Goal: Information Seeking & Learning: Learn about a topic

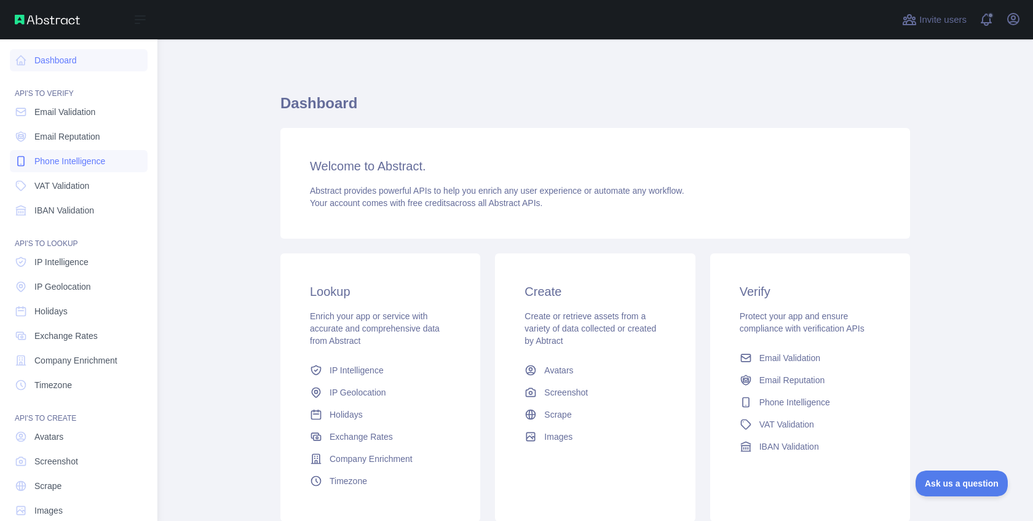
click at [91, 155] on span "Phone Intelligence" at bounding box center [69, 161] width 71 height 12
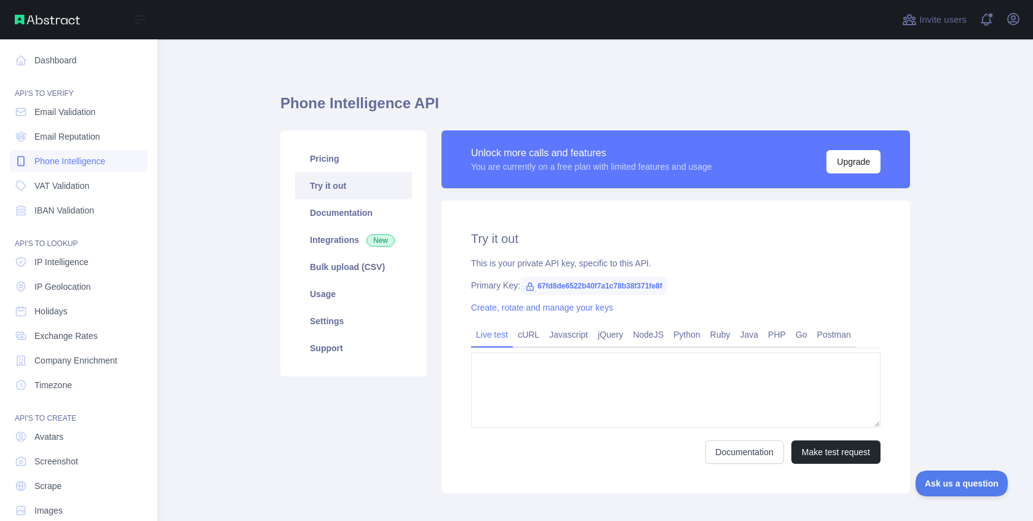
type textarea "**********"
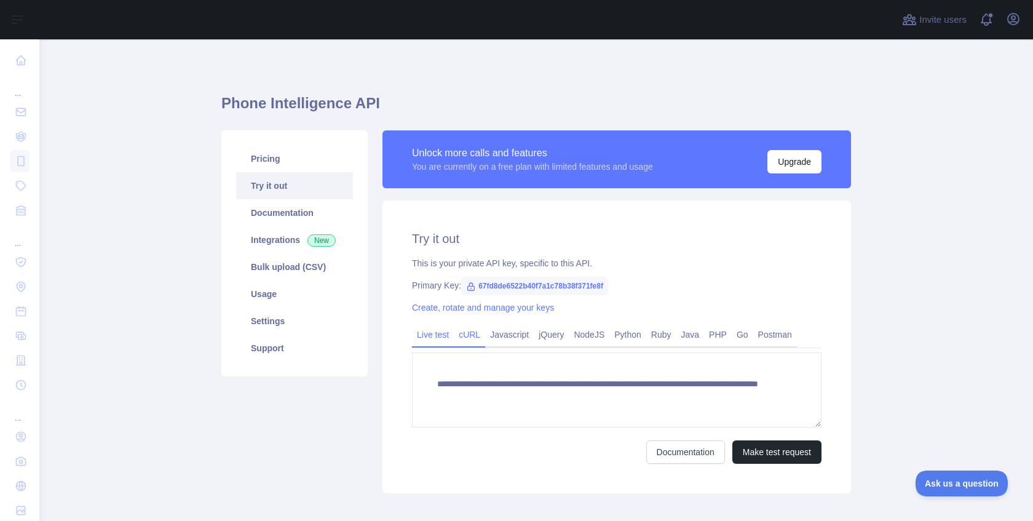
click at [467, 336] on link "cURL" at bounding box center [469, 335] width 31 height 20
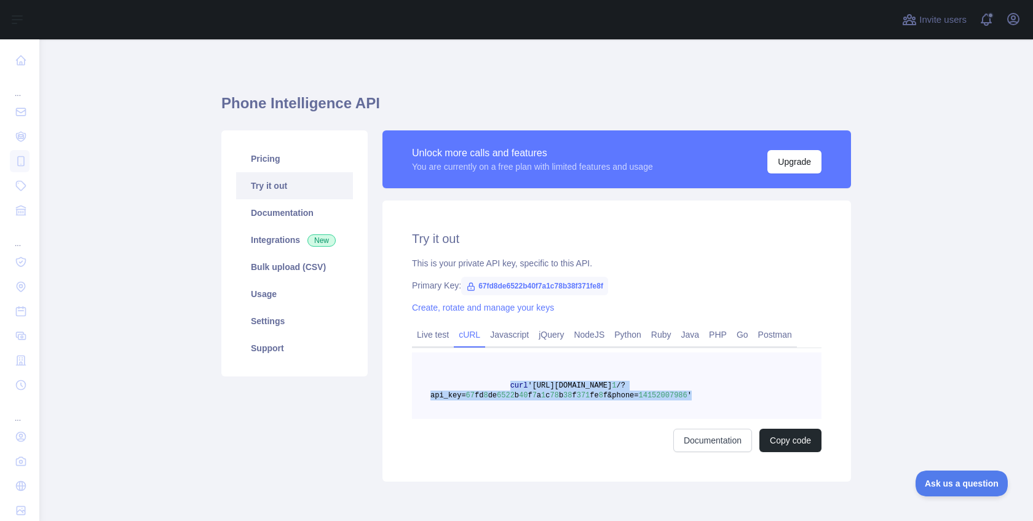
drag, startPoint x: 504, startPoint y: 386, endPoint x: 704, endPoint y: 399, distance: 200.4
click at [704, 399] on pre "curl '[URL][DOMAIN_NAME] 1 /?api_key= 67 fd 8 de 6522 b 40 f 7 a 1 c 78 b 38 f …" at bounding box center [617, 385] width 410 height 66
copy span "curl '[URL][DOMAIN_NAME] 1 /?api_key= 67 fd 8 de 6522 b 40 f 7 a 1 c 78 b 38 f …"
click at [520, 340] on link "Javascript" at bounding box center [509, 335] width 49 height 20
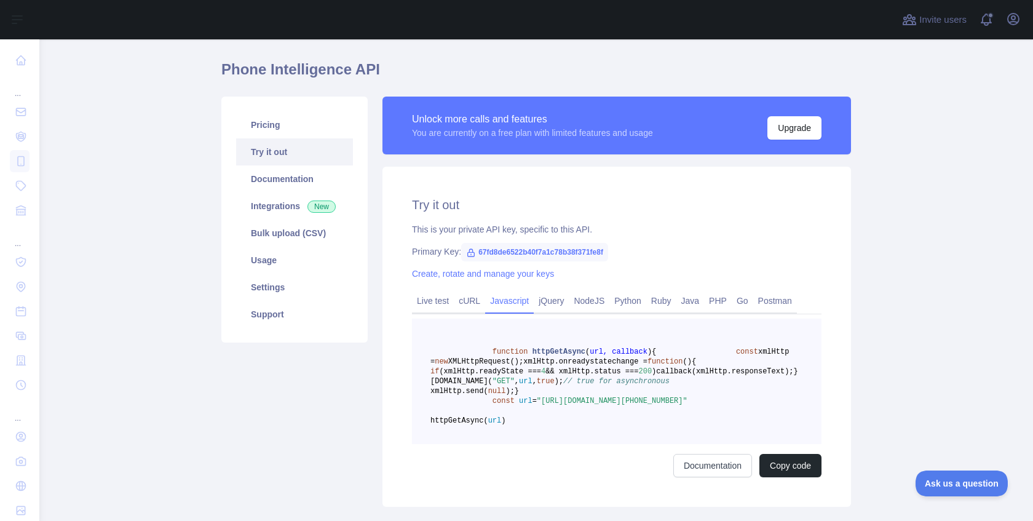
scroll to position [170, 0]
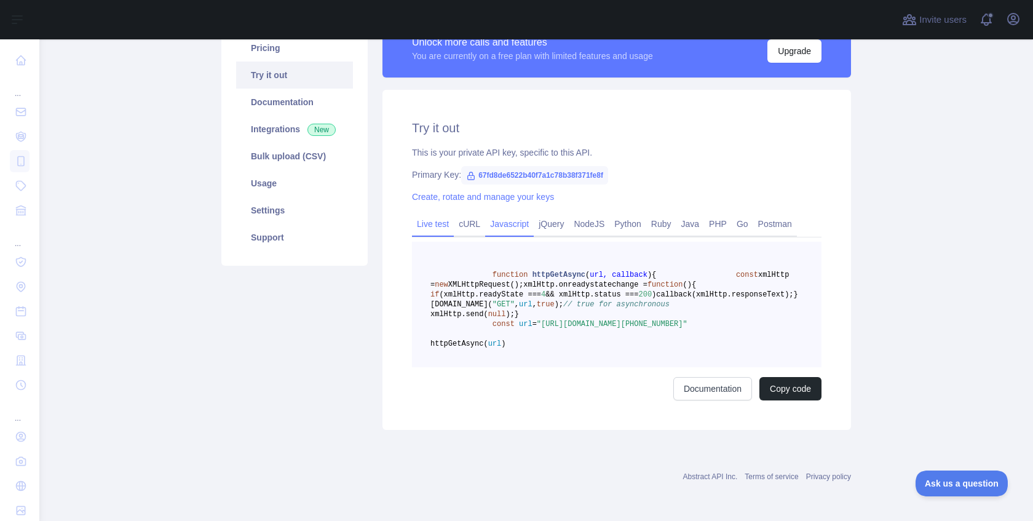
click at [441, 214] on link "Live test" at bounding box center [433, 224] width 42 height 20
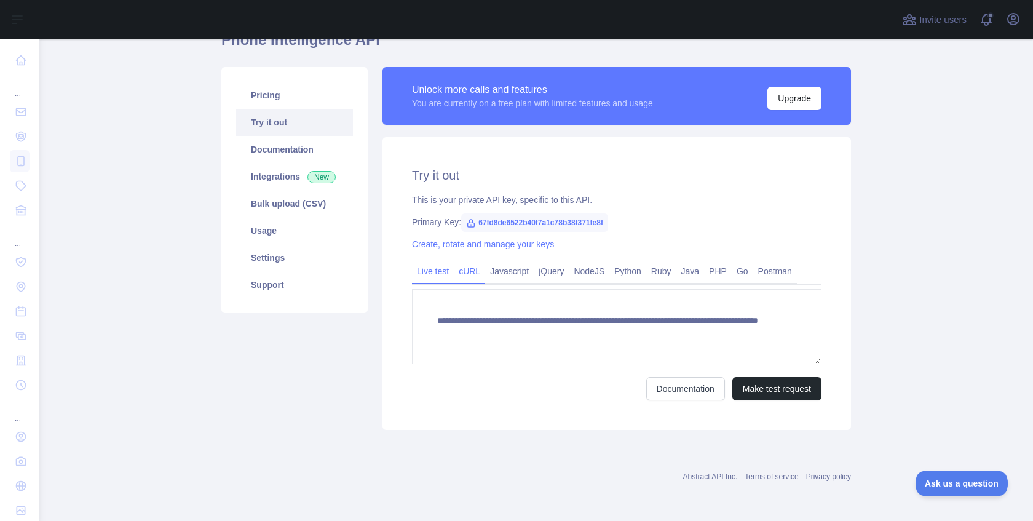
click at [475, 272] on link "cURL" at bounding box center [469, 271] width 31 height 20
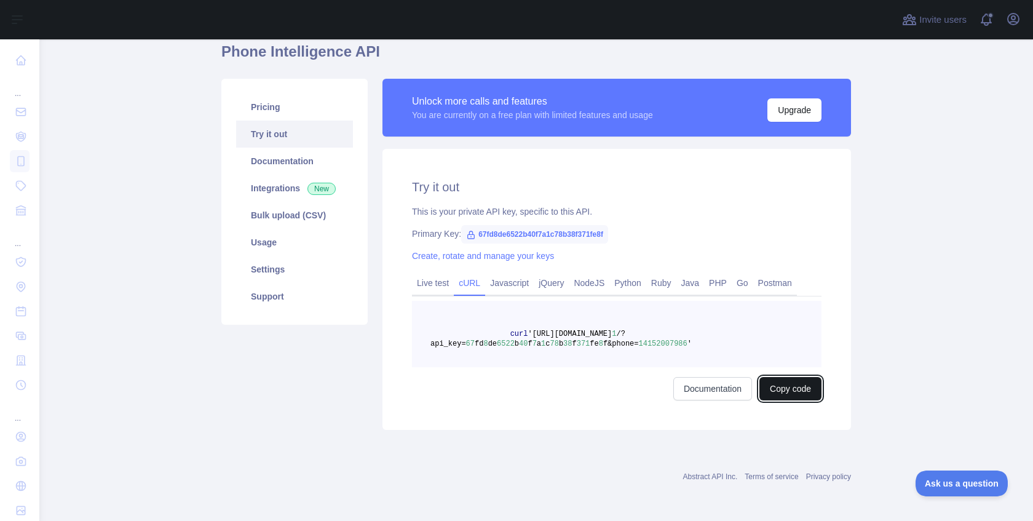
click at [792, 394] on button "Copy code" at bounding box center [791, 388] width 62 height 23
click at [291, 269] on link "Settings" at bounding box center [294, 269] width 117 height 27
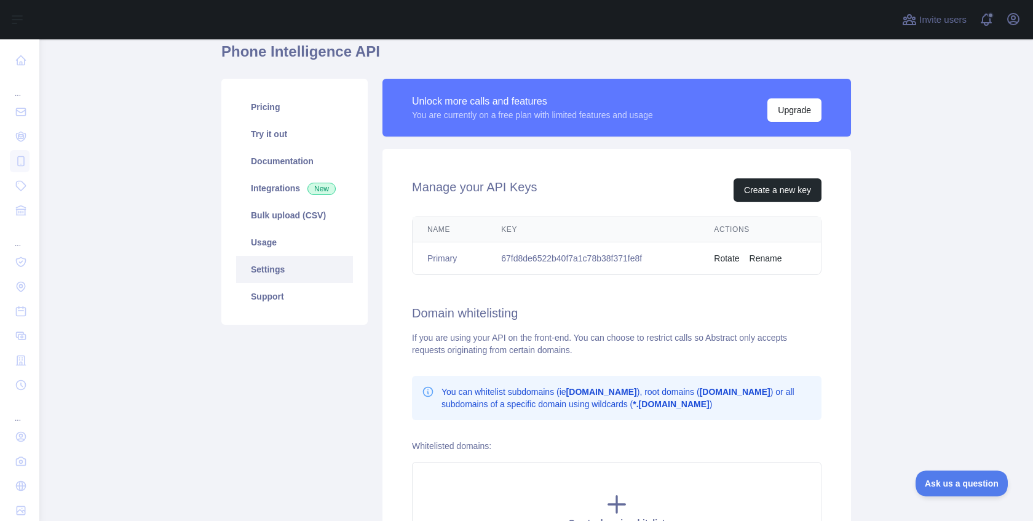
click at [549, 258] on td "67fd8de6522b40f7a1c78b38f371fe8f" at bounding box center [593, 258] width 213 height 33
copy td "67fd8de6522b40f7a1c78b38f371fe8f"
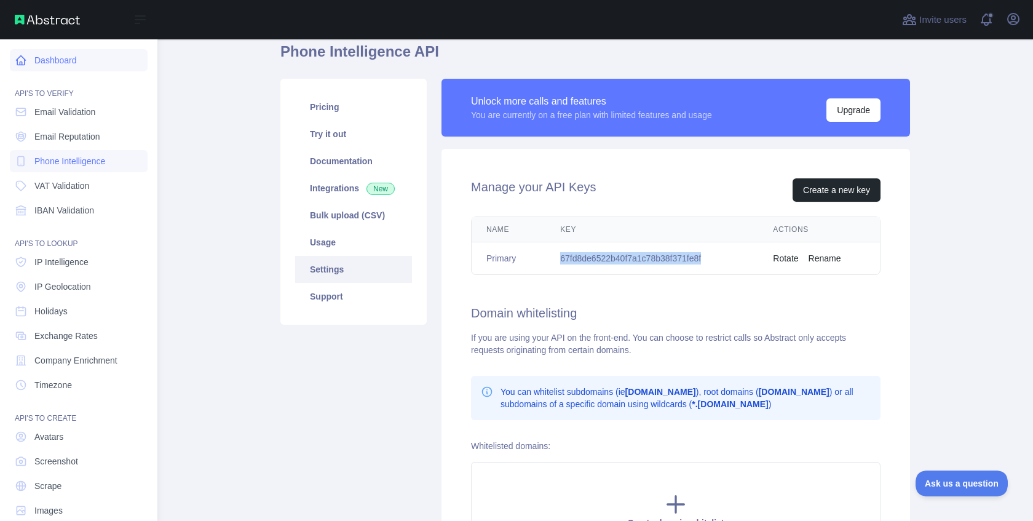
click at [33, 60] on link "Dashboard" at bounding box center [79, 60] width 138 height 22
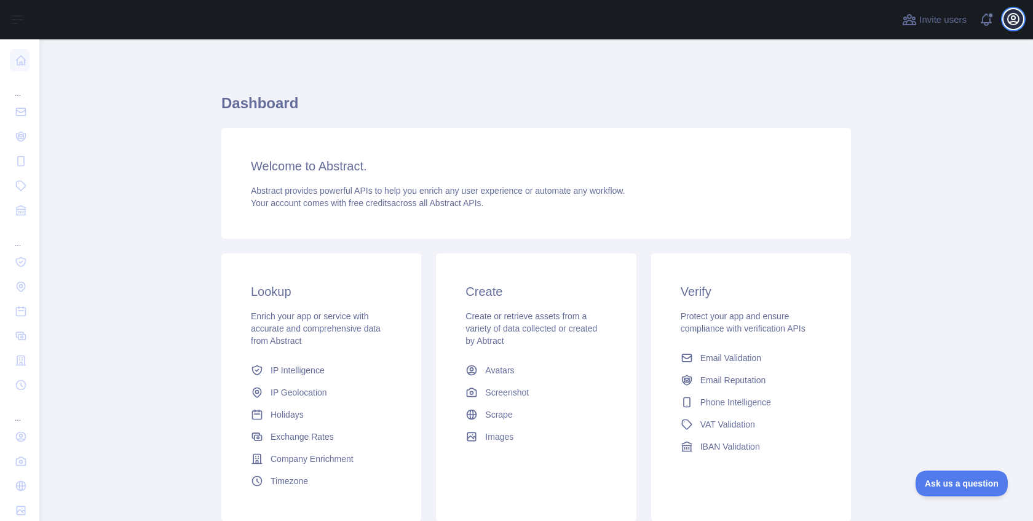
click at [1012, 24] on icon "button" at bounding box center [1013, 19] width 11 height 11
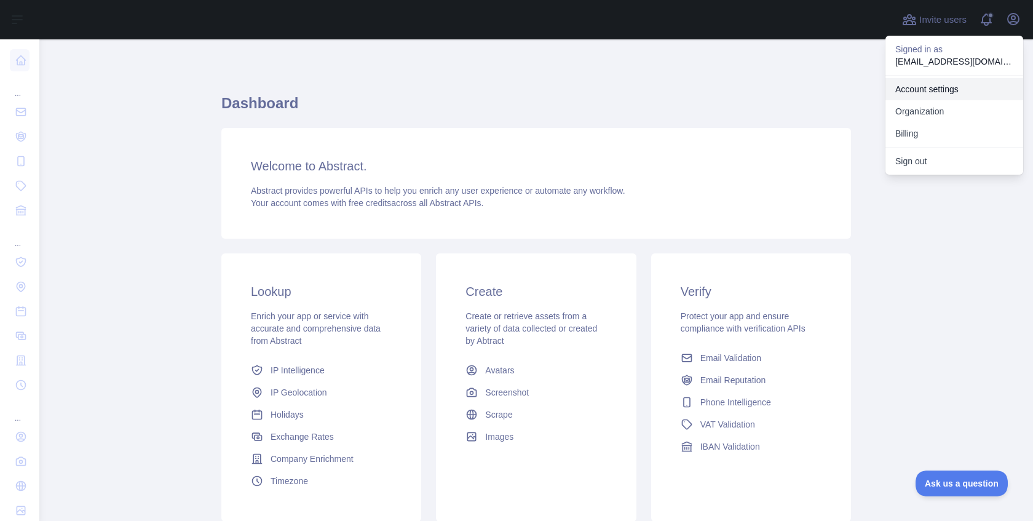
click at [954, 88] on link "Account settings" at bounding box center [955, 89] width 138 height 22
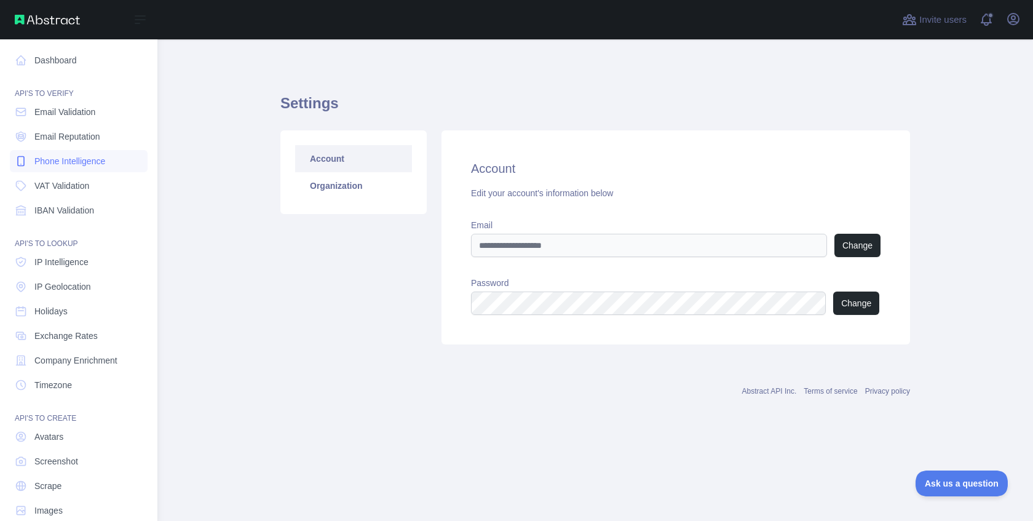
click at [64, 160] on span "Phone Intelligence" at bounding box center [69, 161] width 71 height 12
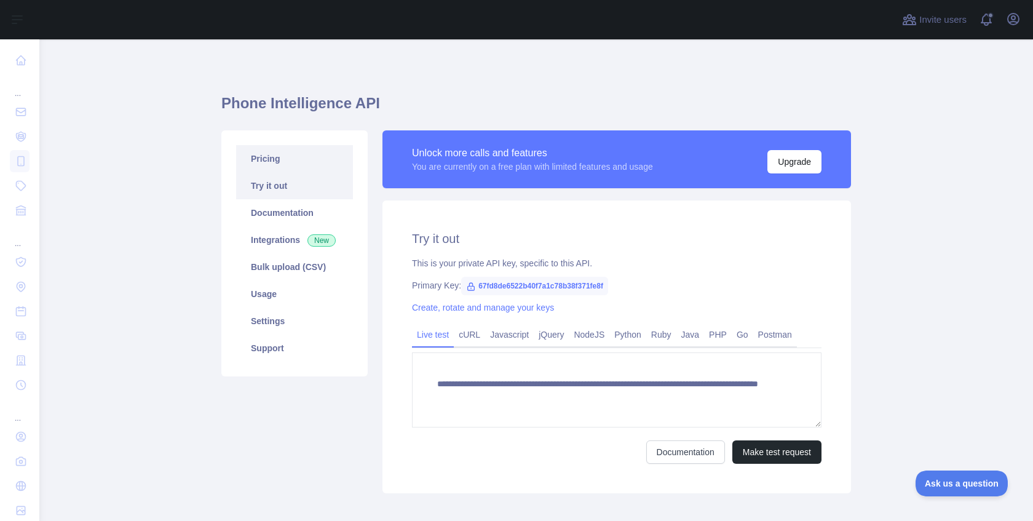
click at [281, 160] on link "Pricing" at bounding box center [294, 158] width 117 height 27
